Goal: Task Accomplishment & Management: Complete application form

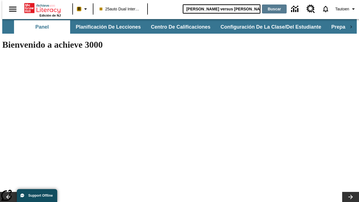
type input "[PERSON_NAME] versus [PERSON_NAME]"
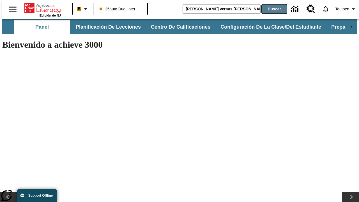
click at [271, 9] on button "Buscar" at bounding box center [274, 8] width 25 height 9
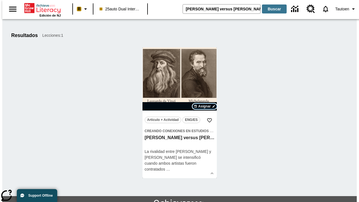
click at [204, 106] on span "Asignar" at bounding box center [204, 106] width 13 height 5
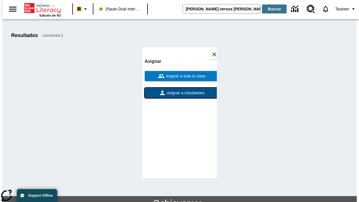
click at [180, 93] on span "Asignar a estudiantes" at bounding box center [185, 93] width 39 height 6
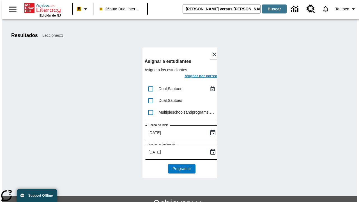
click at [150, 89] on input "lesson details" at bounding box center [151, 89] width 12 height 12
checkbox input "true"
click at [196, 77] on h6 "Asignar por correo" at bounding box center [201, 76] width 33 height 6
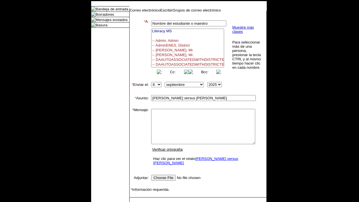
select select
click at [136, 202] on link "Enviar" at bounding box center [138, 206] width 11 height 4
